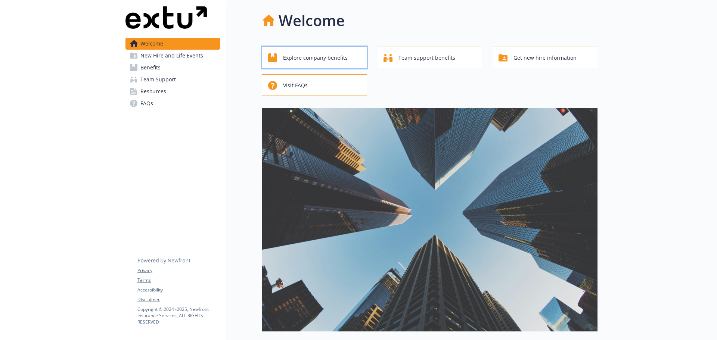
click at [301, 62] on span "Explore company benefits" at bounding box center [315, 58] width 65 height 14
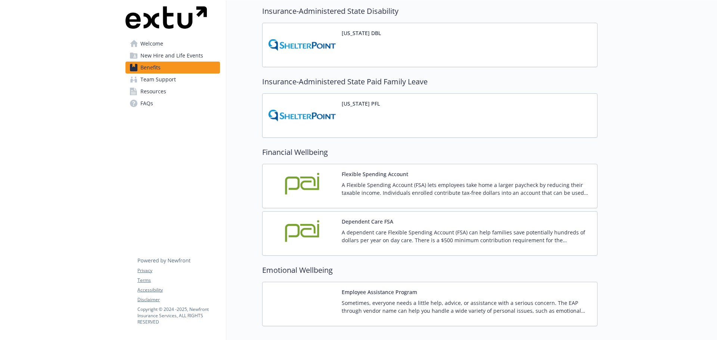
scroll to position [743, 0]
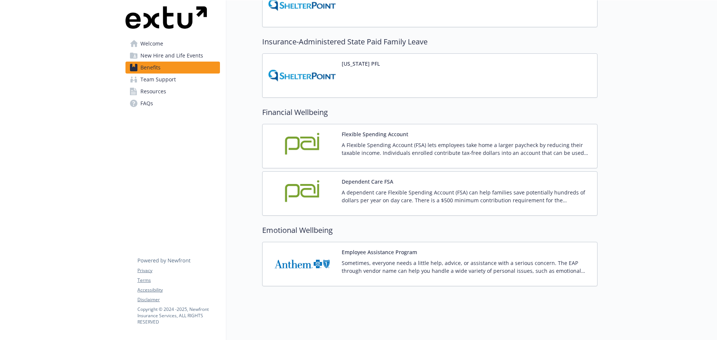
click at [157, 96] on span "Resources" at bounding box center [153, 92] width 26 height 12
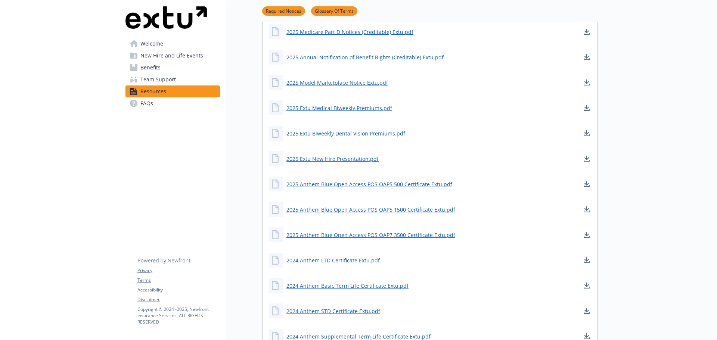
scroll to position [260, 0]
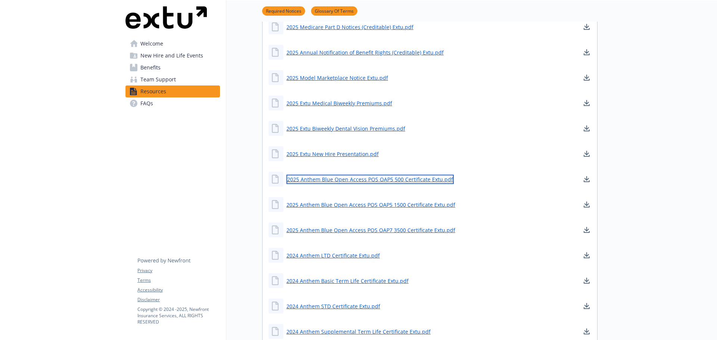
click at [415, 180] on link "2025 Anthem Blue Open Access POS OAP5 500 Certificate Extu.pdf" at bounding box center [369, 179] width 167 height 9
click at [153, 46] on span "Welcome" at bounding box center [151, 44] width 23 height 12
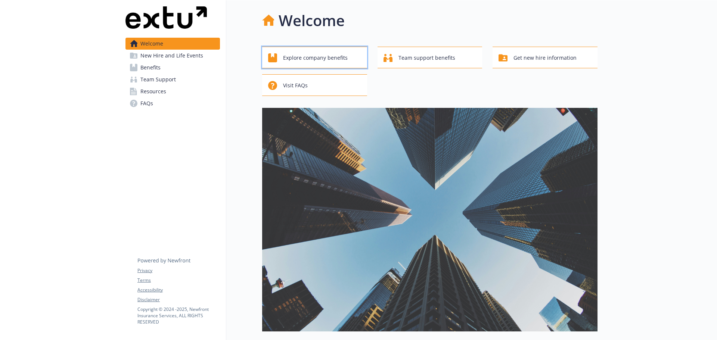
click at [342, 61] on span "Explore company benefits" at bounding box center [315, 58] width 65 height 14
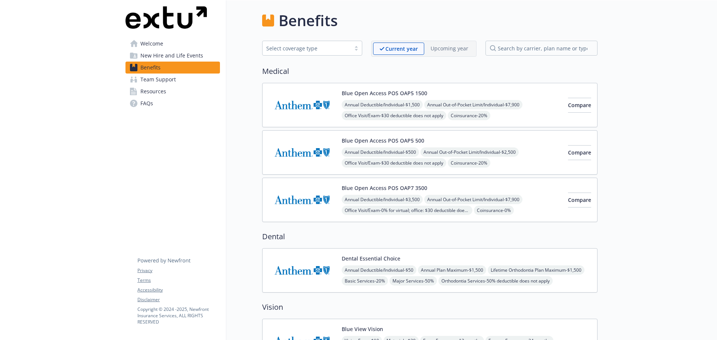
click at [182, 58] on span "New Hire and Life Events" at bounding box center [171, 56] width 63 height 12
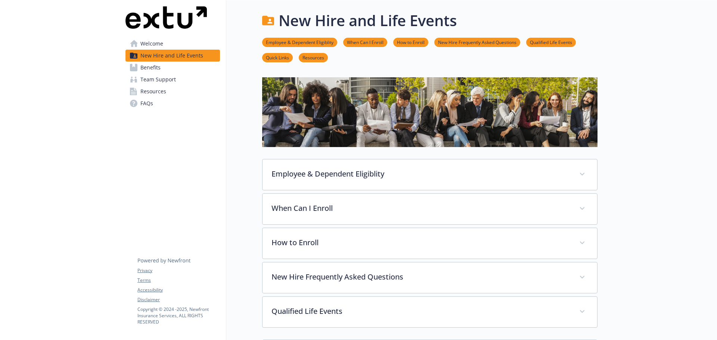
click at [156, 48] on span "Welcome" at bounding box center [151, 44] width 23 height 12
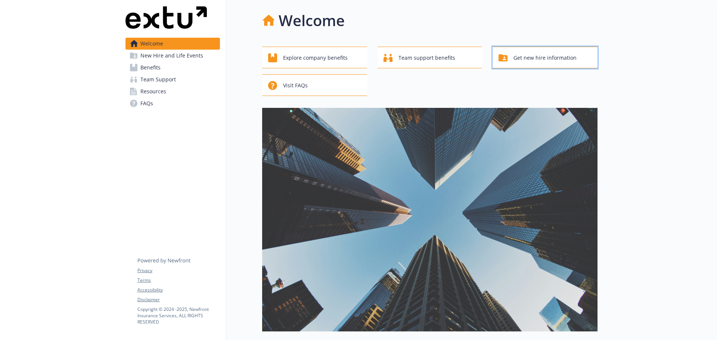
click at [570, 60] on span "Get new hire information" at bounding box center [545, 58] width 63 height 14
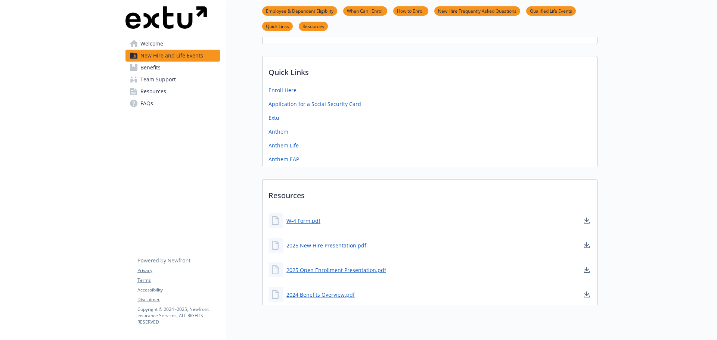
scroll to position [299, 0]
